Goal: Task Accomplishment & Management: Manage account settings

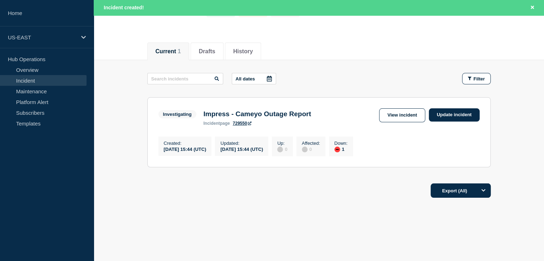
click at [457, 113] on link "Update incident" at bounding box center [453, 114] width 51 height 13
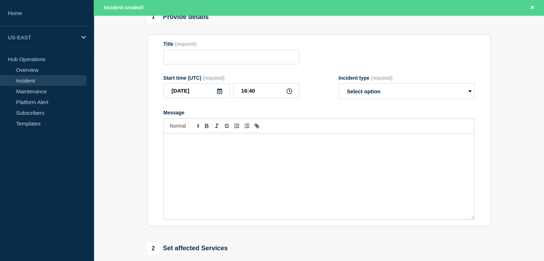
scroll to position [7, 0]
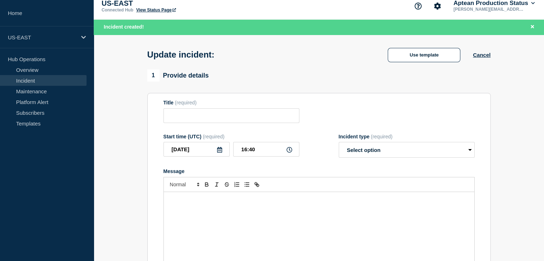
type input "Impress - Cameyo Outage Report"
click at [198, 105] on div "Title (required)" at bounding box center [231, 103] width 136 height 6
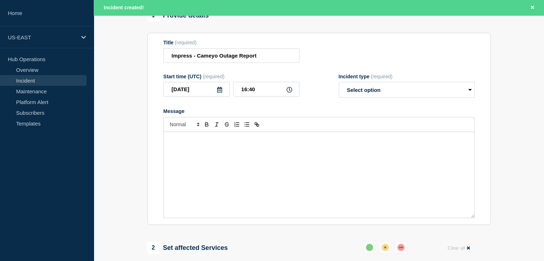
scroll to position [94, 0]
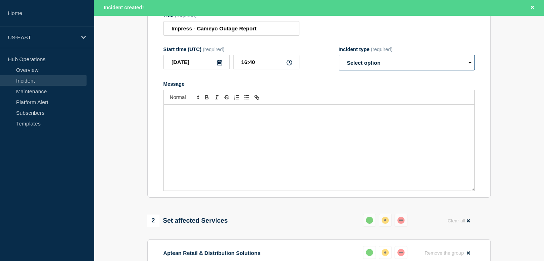
click at [352, 70] on select "Select option Investigating Identified Monitoring Resolved" at bounding box center [406, 63] width 136 height 16
select select "resolved"
click at [338, 69] on select "Select option Investigating Identified Monitoring Resolved" at bounding box center [406, 63] width 136 height 16
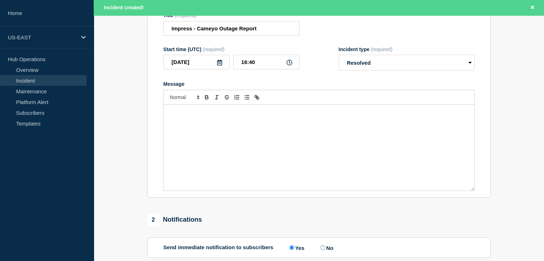
click at [271, 149] on div "Message" at bounding box center [319, 148] width 310 height 86
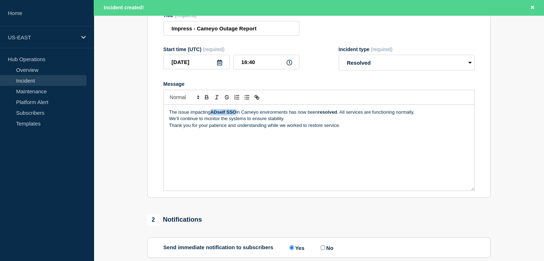
drag, startPoint x: 212, startPoint y: 125, endPoint x: 235, endPoint y: 125, distance: 24.0
click at [235, 115] on strong "ADself SSO" at bounding box center [223, 111] width 26 height 5
drag, startPoint x: 320, startPoint y: 128, endPoint x: 338, endPoint y: 125, distance: 17.8
click at [338, 115] on strong "resolved" at bounding box center [328, 111] width 19 height 5
click at [167, 125] on div "The issue impacting ADself SSO in Cameyo environments has now been resolved. Al…" at bounding box center [319, 148] width 310 height 86
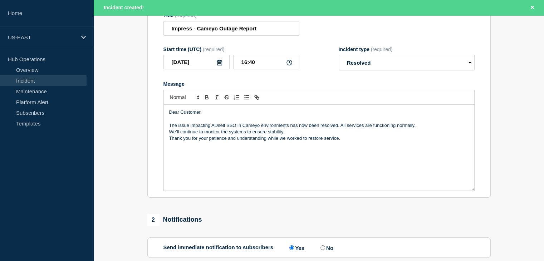
click at [170, 142] on p "Thank you for your patience and understanding while we worked to restore servic…" at bounding box center [318, 138] width 299 height 6
click at [169, 135] on p "We’ll continue to monitor the systems to ensure stability." at bounding box center [318, 132] width 299 height 6
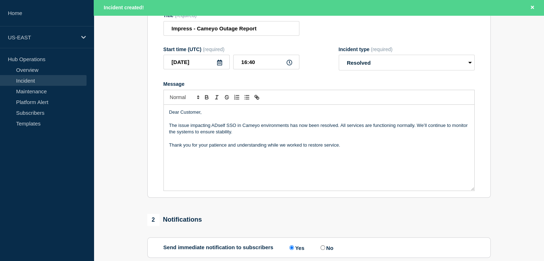
scroll to position [114, 0]
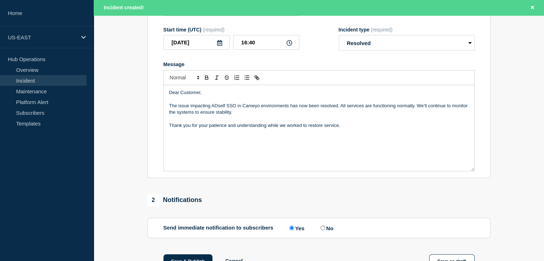
click at [238, 160] on div "Dear Customer, The issue impacting ADself SSO in Cameyo environments has now be…" at bounding box center [319, 128] width 310 height 86
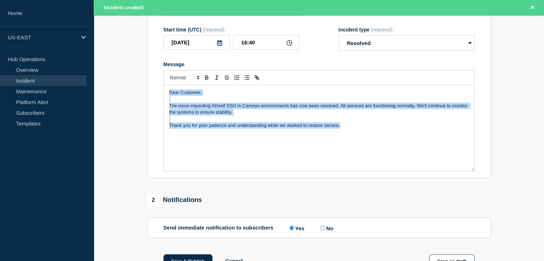
copy div "Dear Customer, The issue impacting ADself SSO in Cameyo environments has now be…"
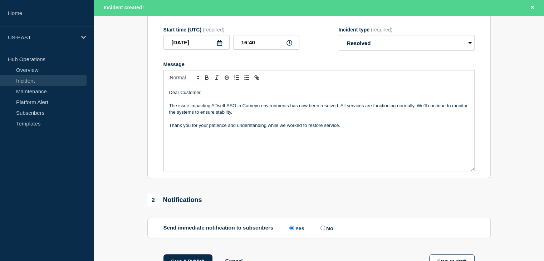
click at [352, 129] on p "Thank you for your patience and understanding while we worked to restore servic…" at bounding box center [318, 125] width 299 height 6
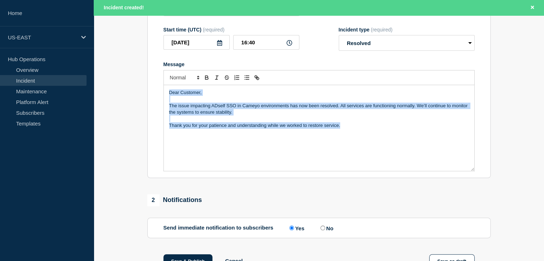
copy div "Dear Customer, The issue impacting ADself SSO in Cameyo environments has now be…"
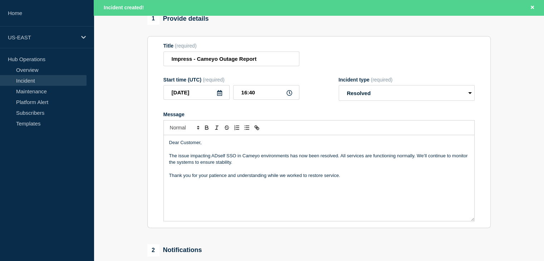
click at [312, 96] on div "Start time (UTC) (required) [DATE] 16:40 Incident type (required) Select option…" at bounding box center [318, 89] width 311 height 24
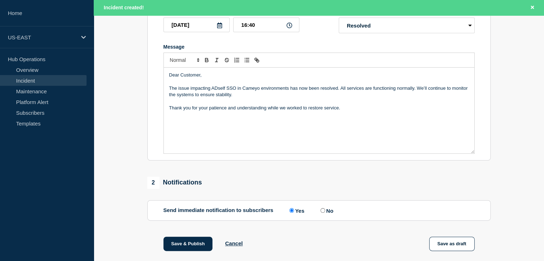
click at [267, 143] on div "Dear Customer, The issue impacting ADself SSO in Cameyo environments has now be…" at bounding box center [319, 111] width 310 height 86
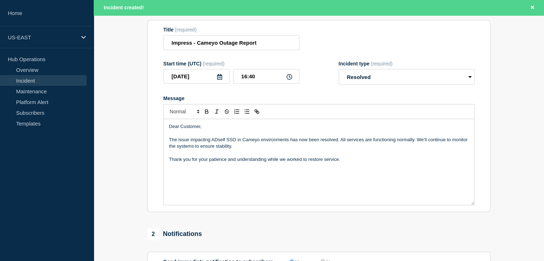
scroll to position [77, 0]
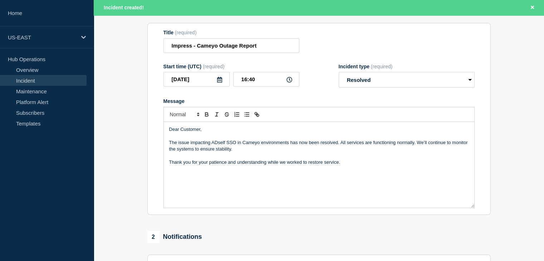
click at [287, 182] on div "Dear Customer, The issue impacting ADself SSO in Cameyo environments has now be…" at bounding box center [319, 165] width 310 height 86
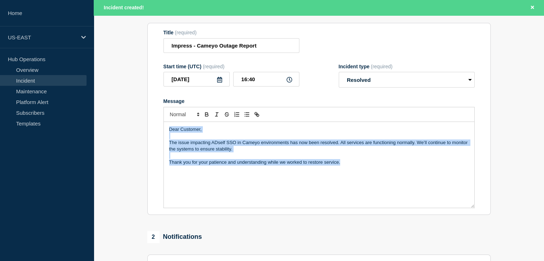
copy div "Dear Customer, The issue impacting ADself SSO in Cameyo environments has now be…"
click at [287, 182] on div "Dear Customer, The issue impacting ADself SSO in Cameyo environments has now be…" at bounding box center [319, 165] width 310 height 86
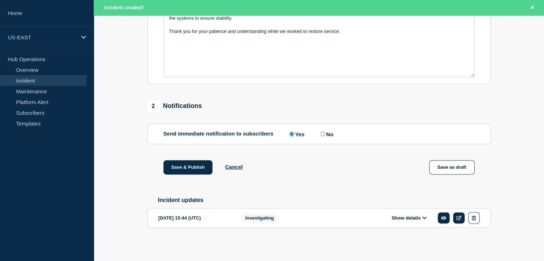
scroll to position [224, 0]
click at [193, 165] on button "Save & Publish" at bounding box center [187, 167] width 49 height 14
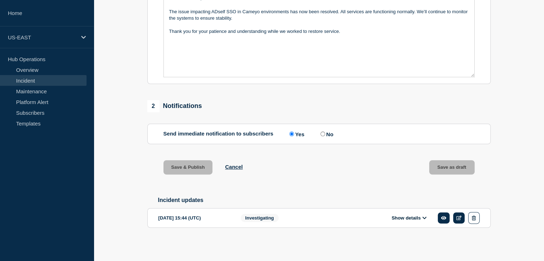
scroll to position [209, 0]
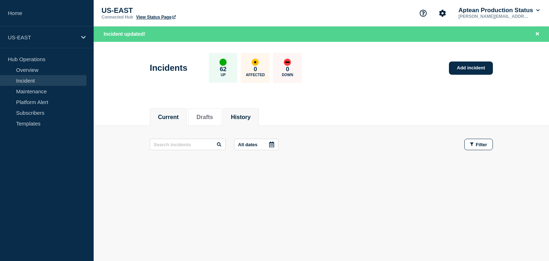
click at [244, 121] on li "History" at bounding box center [241, 117] width 36 height 18
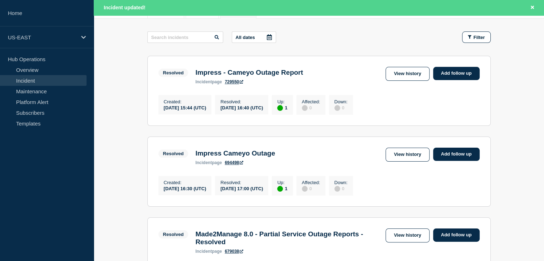
scroll to position [108, 0]
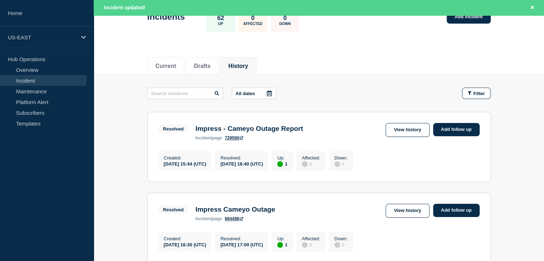
scroll to position [50, 0]
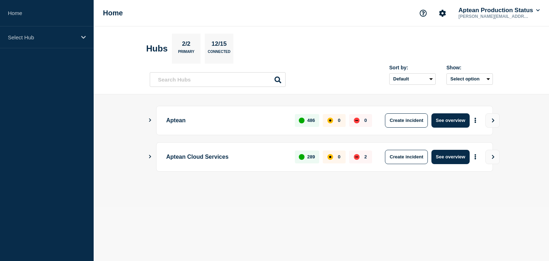
click at [148, 120] on icon "Show Connected Hubs" at bounding box center [150, 120] width 5 height 4
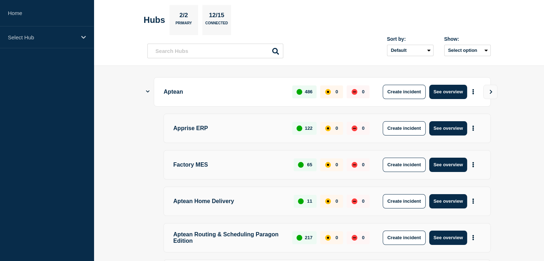
scroll to position [165, 0]
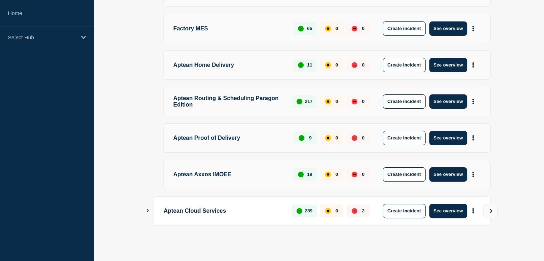
click at [157, 109] on div "Apprise ERP 122 0 0 Create incident See overview Factory MES 65 0 0 Create inci…" at bounding box center [318, 83] width 343 height 212
